Goal: Entertainment & Leisure: Consume media (video, audio)

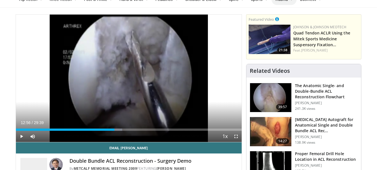
scroll to position [29, 0]
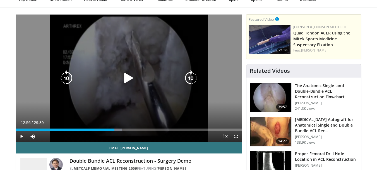
click at [82, 94] on div "20 seconds Tap to unmute" at bounding box center [129, 78] width 226 height 127
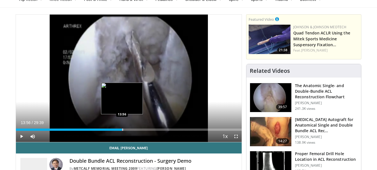
click at [122, 129] on div "Progress Bar" at bounding box center [122, 129] width 1 height 2
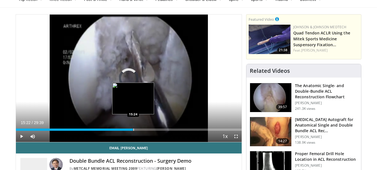
click at [134, 129] on div "Progress Bar" at bounding box center [134, 129] width 1 height 2
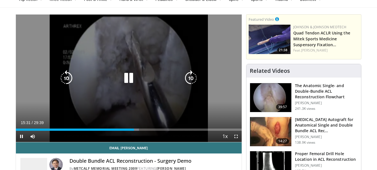
click at [129, 78] on icon "Video Player" at bounding box center [129, 78] width 16 height 16
click at [130, 79] on icon "Video Player" at bounding box center [129, 78] width 16 height 16
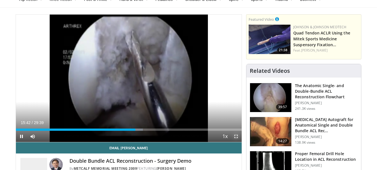
click at [237, 136] on span "Video Player" at bounding box center [236, 135] width 11 height 11
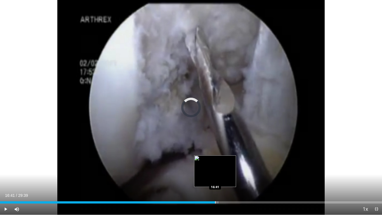
click at [215, 169] on div "Progress Bar" at bounding box center [215, 202] width 1 height 2
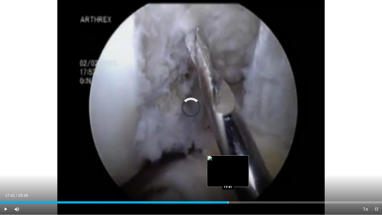
click at [228, 169] on div "Progress Bar" at bounding box center [228, 202] width 1 height 2
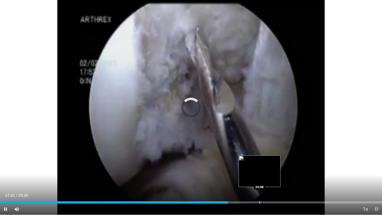
click at [260, 169] on div "20 seconds Tap to unmute" at bounding box center [191, 107] width 382 height 214
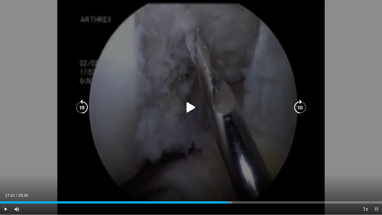
click at [191, 107] on icon "Video Player" at bounding box center [191, 107] width 16 height 16
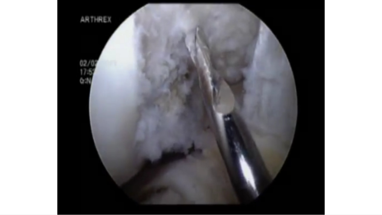
click at [243, 169] on video-js "**********" at bounding box center [191, 107] width 382 height 215
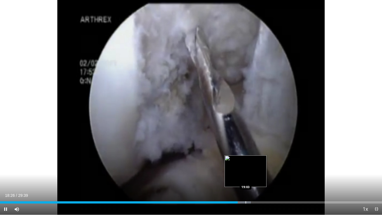
click at [245, 169] on div "Loaded : 65.65% 18:26 19:03" at bounding box center [191, 200] width 382 height 5
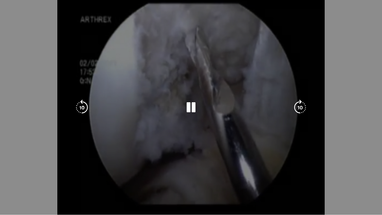
click at [259, 169] on div "Progress Bar" at bounding box center [250, 213] width 19 height 2
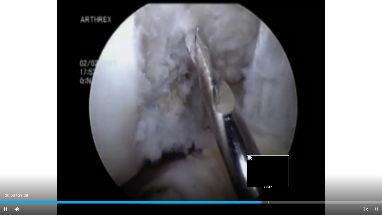
click at [268, 169] on div "Loaded : 68.63% 20:08 20:47" at bounding box center [191, 200] width 382 height 5
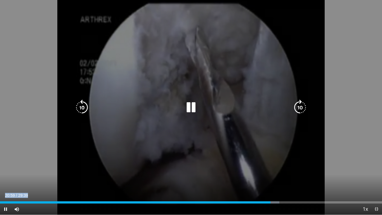
drag, startPoint x: 289, startPoint y: 200, endPoint x: 312, endPoint y: 213, distance: 26.1
click at [313, 169] on div "Current Time 20:59 / Duration 29:39 Pause Skip Backward Skip Forward Mute 100% …" at bounding box center [191, 208] width 382 height 11
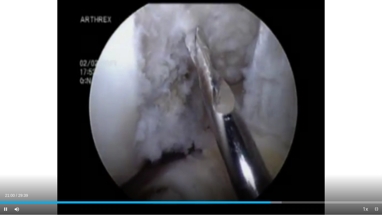
drag, startPoint x: 381, startPoint y: 203, endPoint x: 381, endPoint y: 214, distance: 11.2
click at [377, 169] on video-js "**********" at bounding box center [191, 107] width 382 height 215
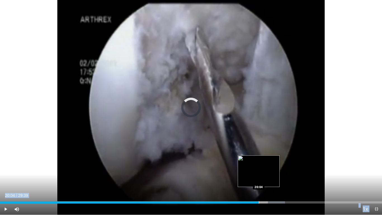
click at [258, 169] on div "Progress Bar" at bounding box center [258, 202] width 1 height 2
click at [266, 169] on div "Loaded : 71.44% 20:41 20:44" at bounding box center [191, 200] width 382 height 5
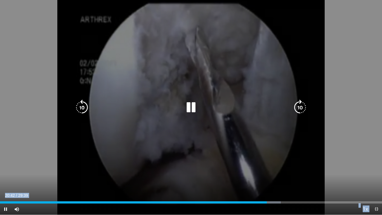
click at [240, 165] on div "20 seconds Tap to unmute" at bounding box center [191, 107] width 382 height 214
drag, startPoint x: 232, startPoint y: 172, endPoint x: 267, endPoint y: 151, distance: 40.7
click at [267, 151] on div "20 seconds Tap to unmute" at bounding box center [191, 107] width 382 height 214
click at [200, 112] on div "Video Player" at bounding box center [190, 107] width 229 height 11
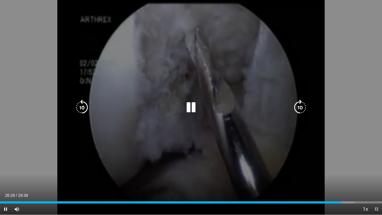
click at [193, 106] on icon "Video Player" at bounding box center [191, 107] width 16 height 16
click at [188, 107] on icon "Video Player" at bounding box center [191, 107] width 16 height 16
click at [238, 152] on div "20 seconds Tap to unmute" at bounding box center [191, 107] width 382 height 214
click at [189, 106] on icon "Video Player" at bounding box center [191, 107] width 16 height 16
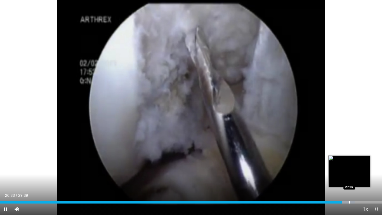
click at [349, 169] on div "Progress Bar" at bounding box center [349, 202] width 1 height 2
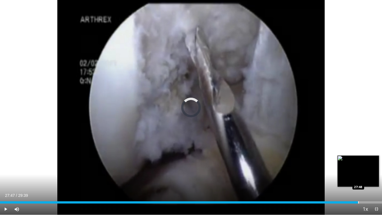
click at [358, 169] on div "Loaded : 93.38% 27:09 27:48" at bounding box center [191, 202] width 382 height 2
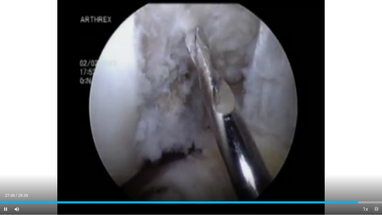
click at [377, 169] on span "Video Player" at bounding box center [375, 208] width 11 height 11
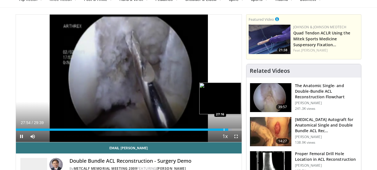
click at [224, 128] on div "Progress Bar" at bounding box center [224, 129] width 1 height 2
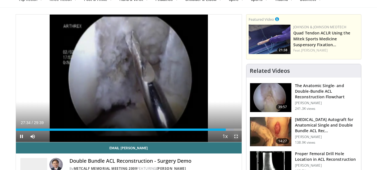
click at [237, 136] on span "Video Player" at bounding box center [236, 135] width 11 height 11
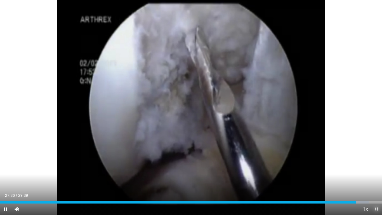
click at [376, 169] on span "Video Player" at bounding box center [375, 208] width 11 height 11
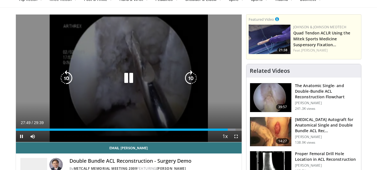
click at [131, 80] on icon "Video Player" at bounding box center [129, 78] width 16 height 16
